Goal: Find specific page/section: Find specific page/section

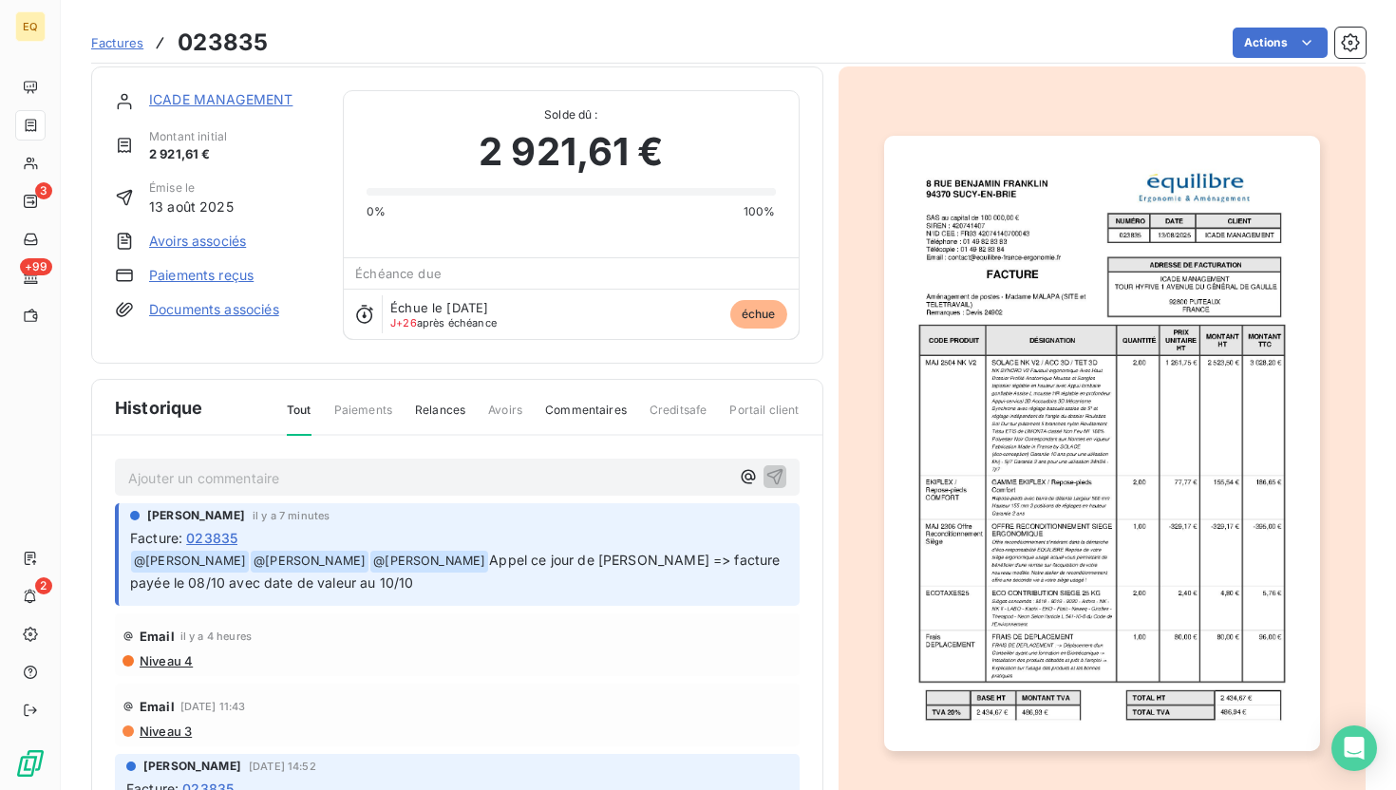
scroll to position [10, 0]
click at [1271, 65] on div at bounding box center [1102, 442] width 528 height 754
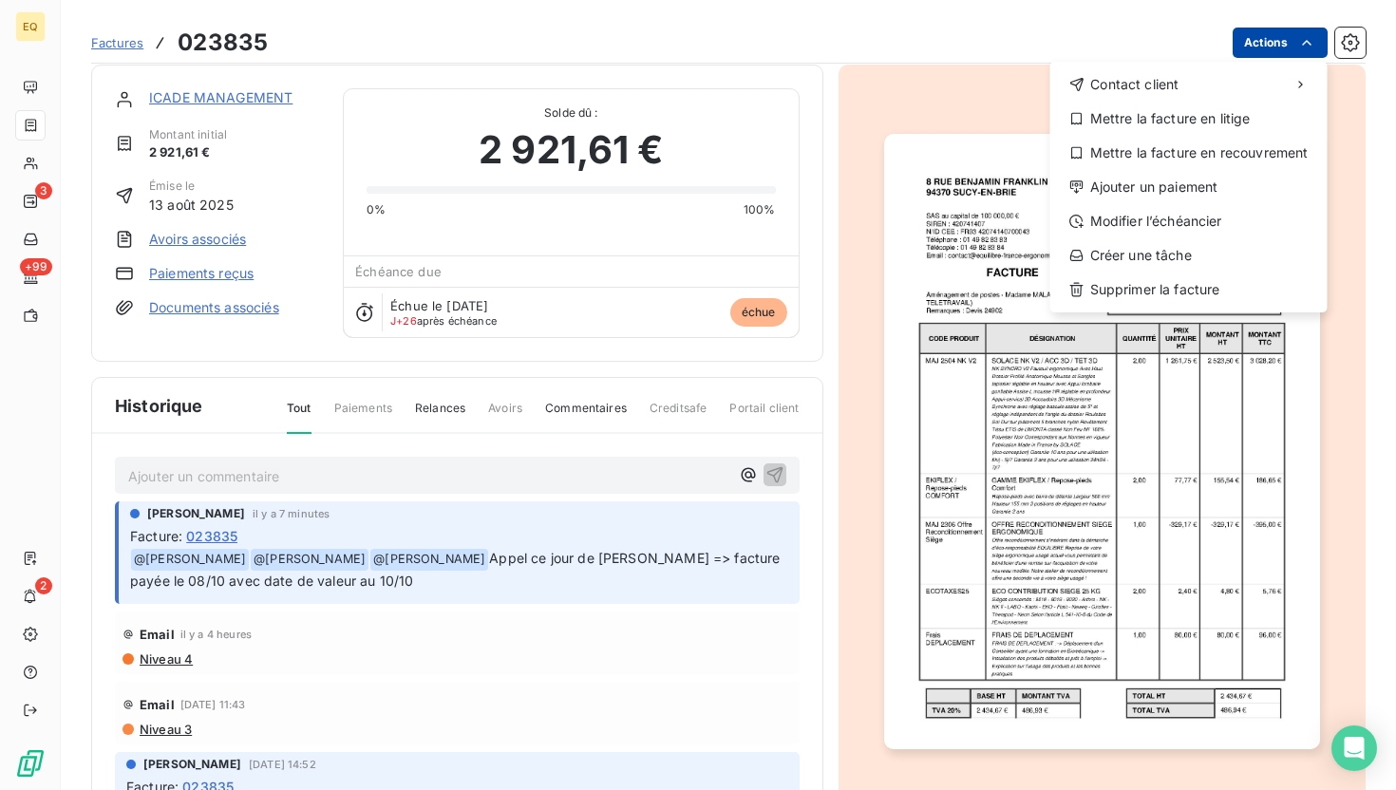
click at [1265, 47] on html "EQ 3 +99 2 Factures 023835 Actions Contact client Mettre la facture en litige M…" at bounding box center [698, 395] width 1396 height 790
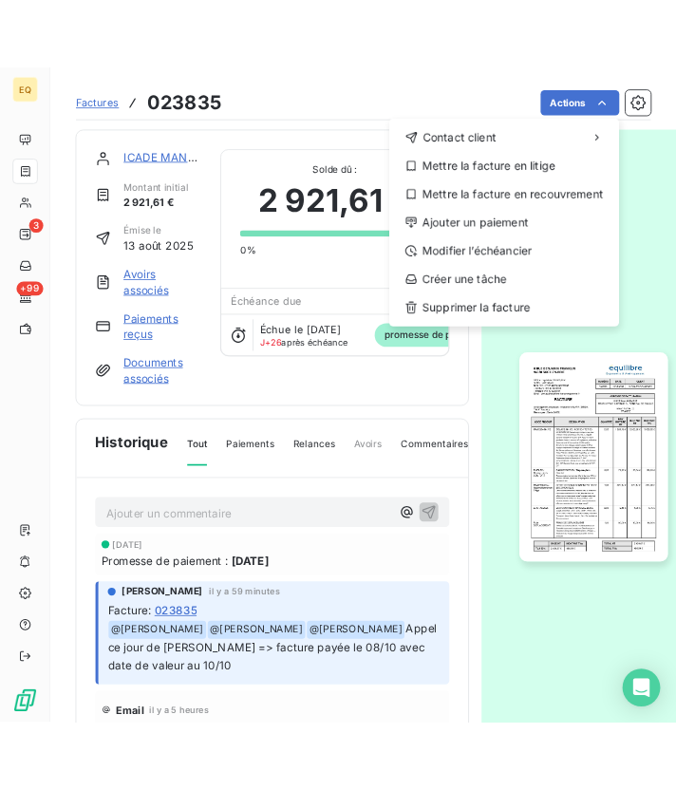
scroll to position [10, 0]
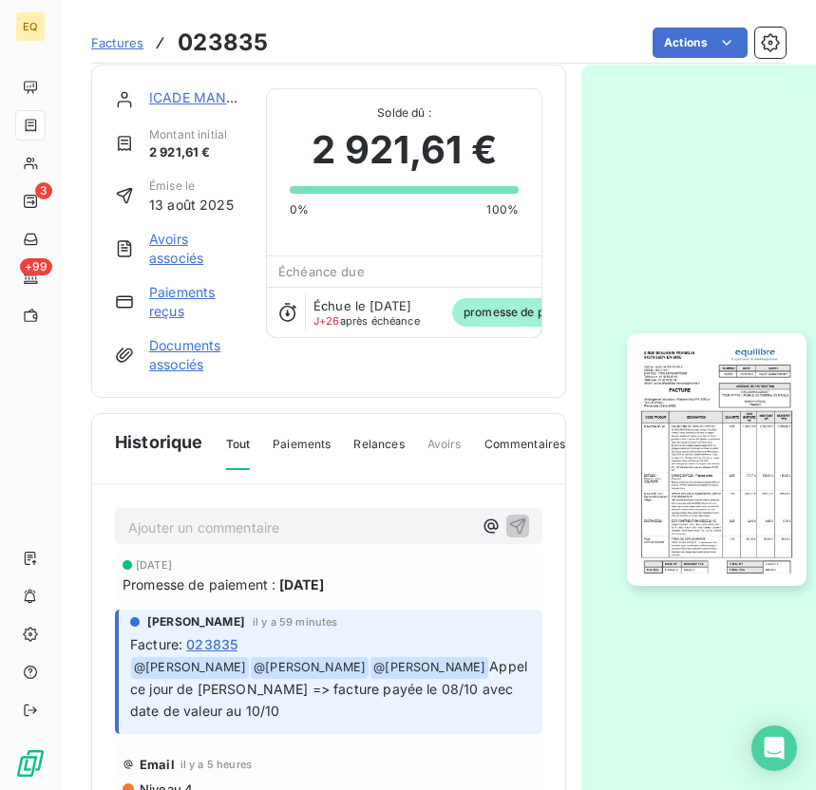
click at [108, 42] on html "EQ 3 +99 Factures 023835 Actions ICADE MANAGEMENT Montant initial 2 921,61 € Ém…" at bounding box center [408, 395] width 816 height 790
click at [112, 46] on span "Factures" at bounding box center [117, 42] width 52 height 15
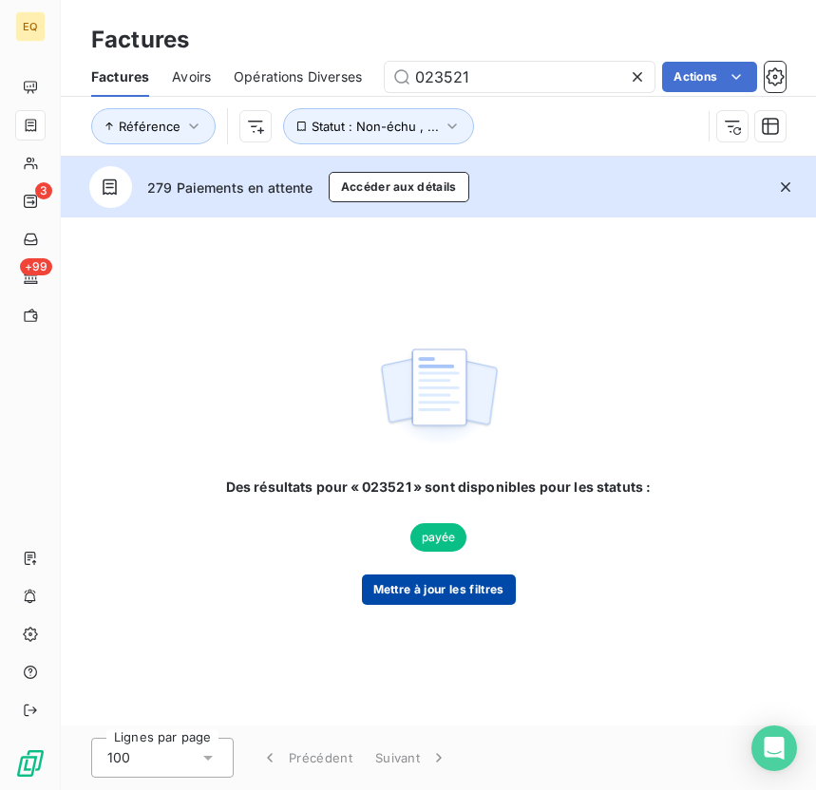
type input "023521"
click at [450, 596] on button "Mettre à jour les filtres" at bounding box center [439, 589] width 154 height 30
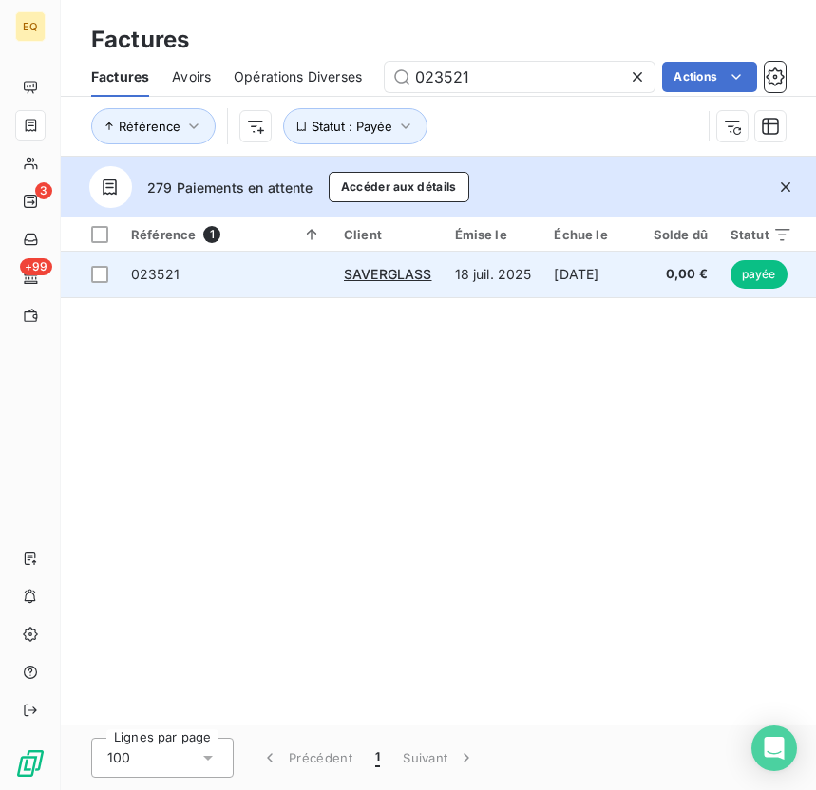
click at [225, 256] on td "023521" at bounding box center [226, 275] width 213 height 46
